Goal: Obtain resource: Download file/media

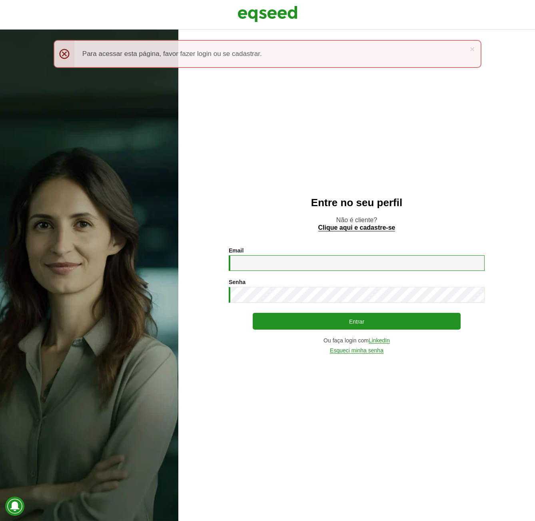
type input "**********"
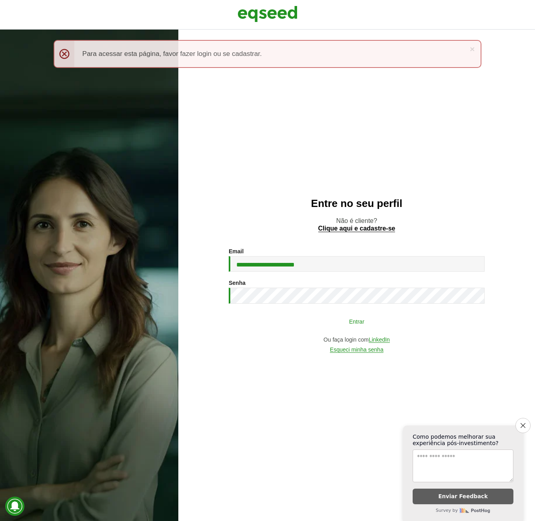
click at [347, 321] on button "Entrar" at bounding box center [357, 321] width 208 height 15
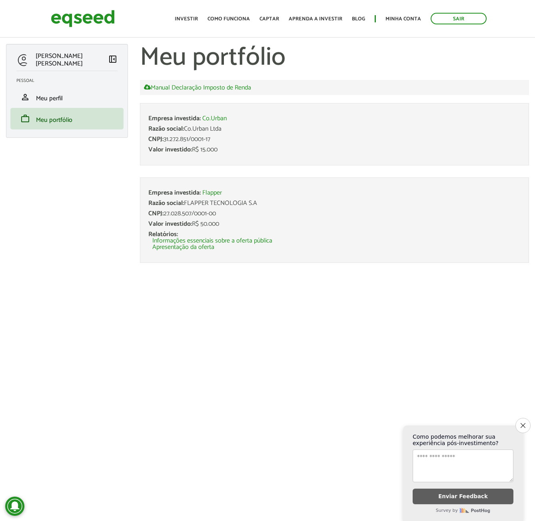
click at [522, 423] on icon "Close survey" at bounding box center [522, 425] width 5 height 5
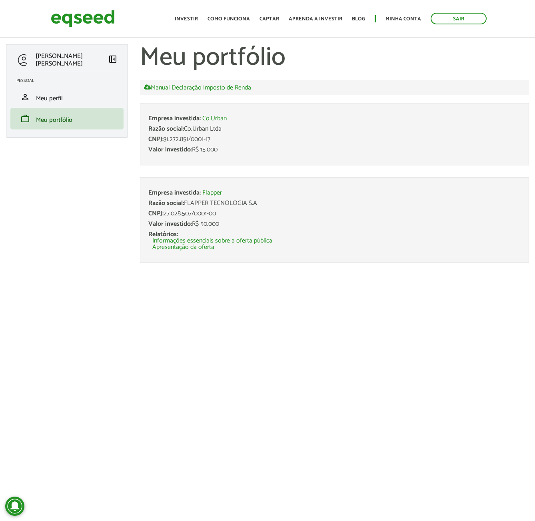
click at [204, 147] on div "Valor investido: R$ 15.000" at bounding box center [334, 150] width 372 height 6
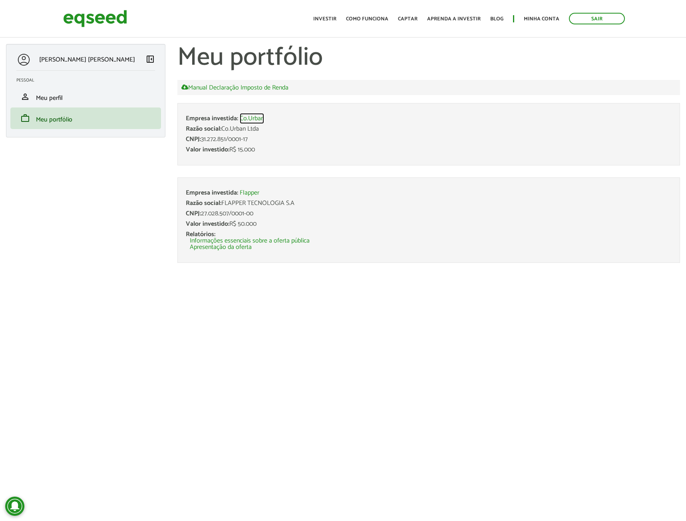
click at [259, 119] on link "Co.Urban" at bounding box center [252, 118] width 24 height 6
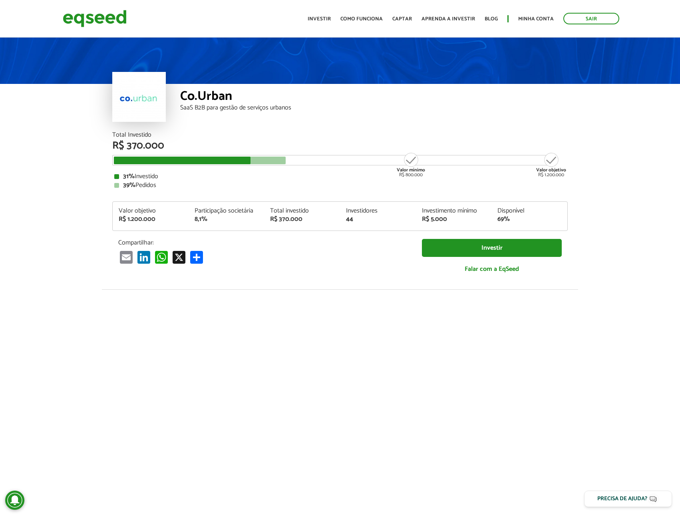
click at [598, 325] on div at bounding box center [340, 425] width 680 height 273
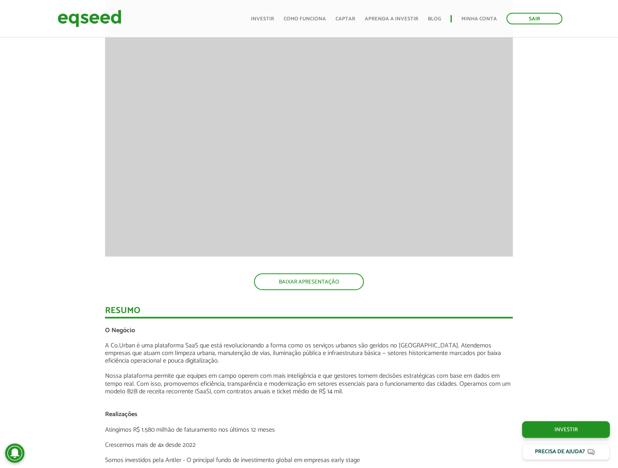
scroll to position [814, 0]
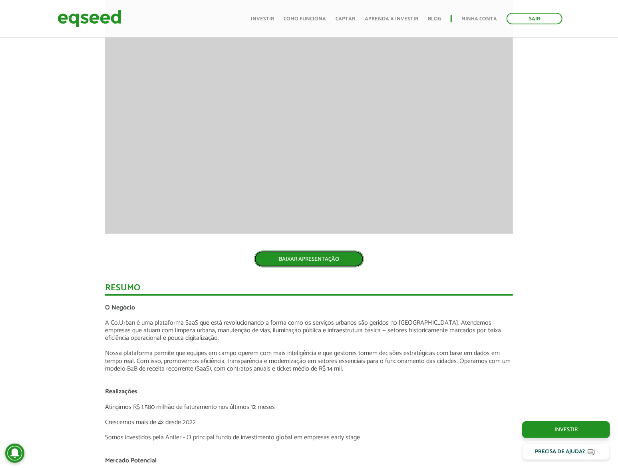
click at [329, 259] on link "BAIXAR APRESENTAÇÃO" at bounding box center [309, 259] width 110 height 17
